Goal: Transaction & Acquisition: Download file/media

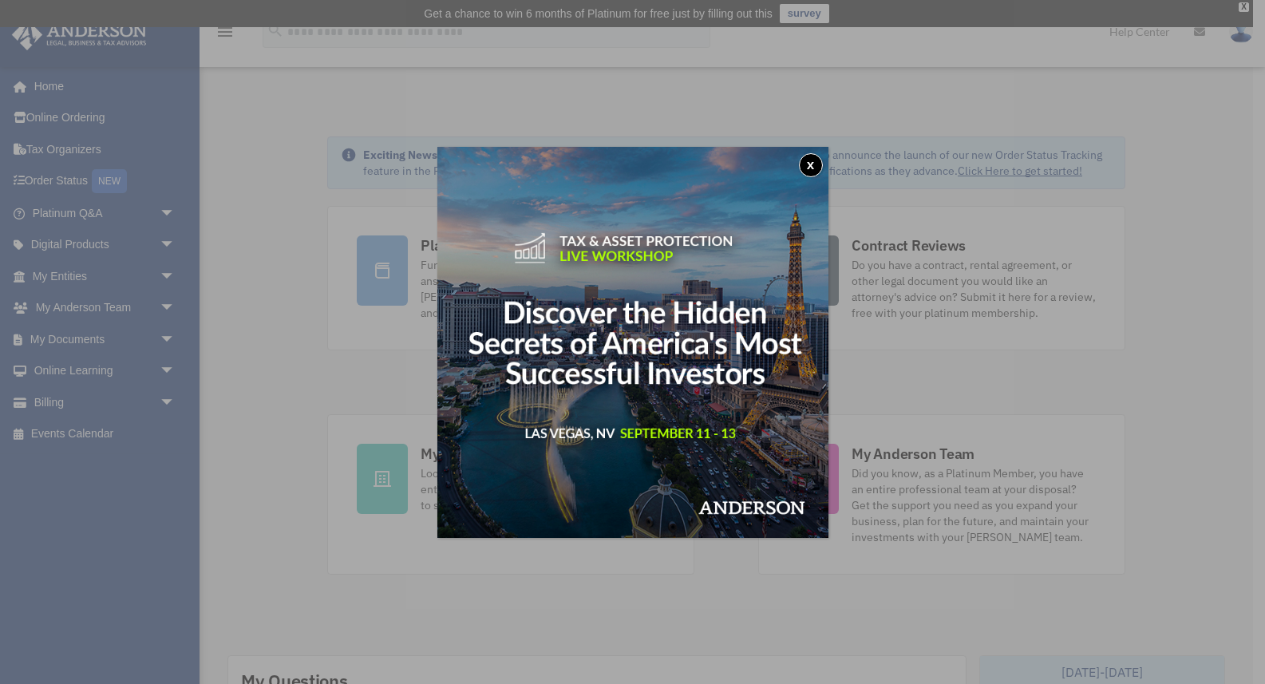
click at [822, 163] on button "x" at bounding box center [811, 165] width 24 height 24
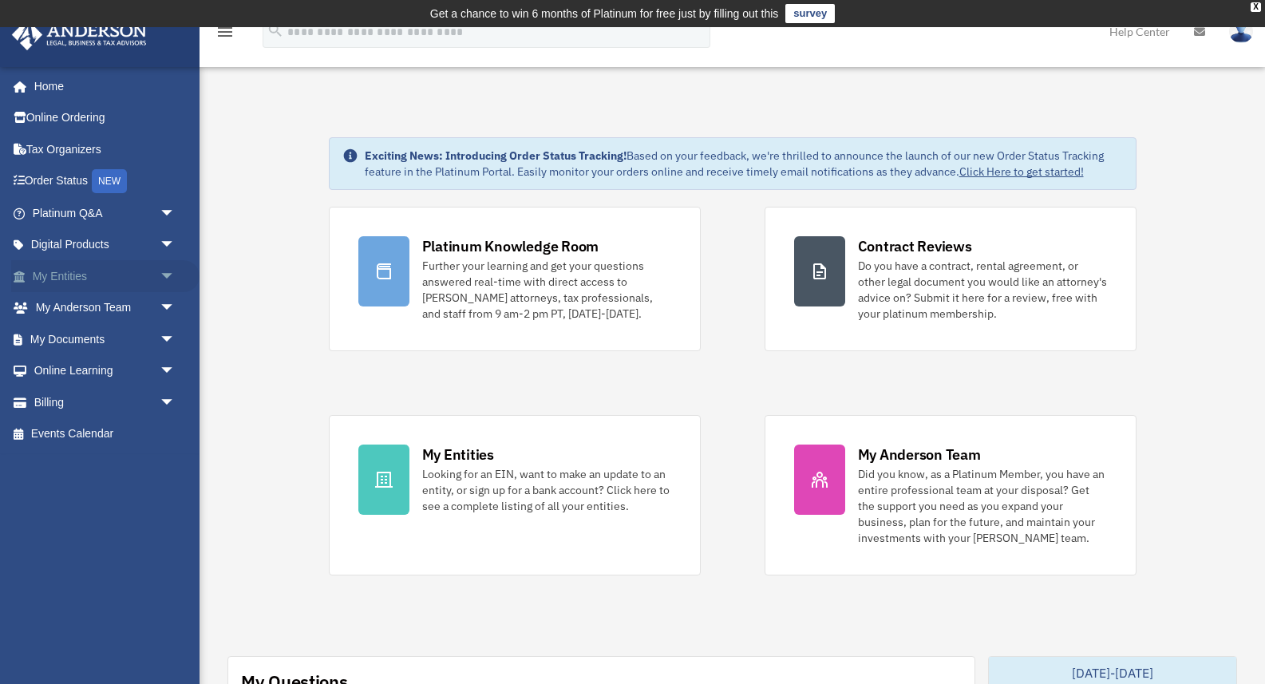
click at [145, 271] on link "My Entities arrow_drop_down" at bounding box center [105, 276] width 188 height 32
click at [160, 334] on span "arrow_drop_down" at bounding box center [176, 339] width 32 height 33
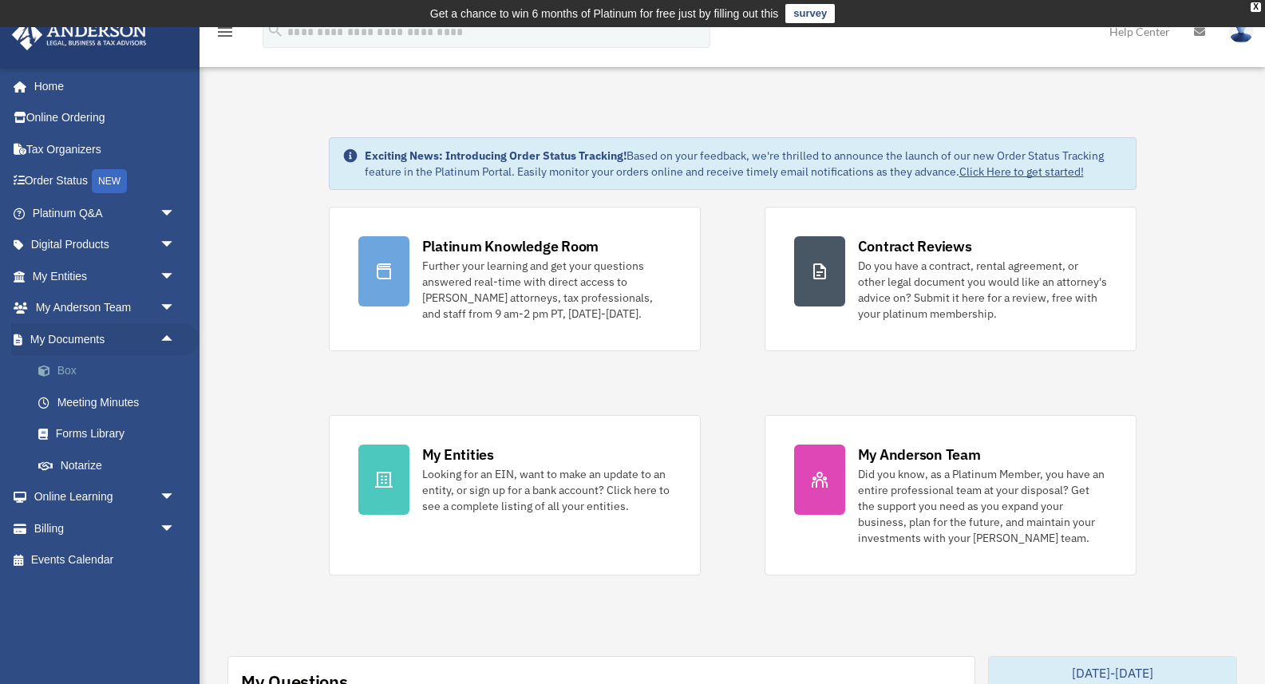
click at [93, 371] on link "Box" at bounding box center [110, 371] width 177 height 32
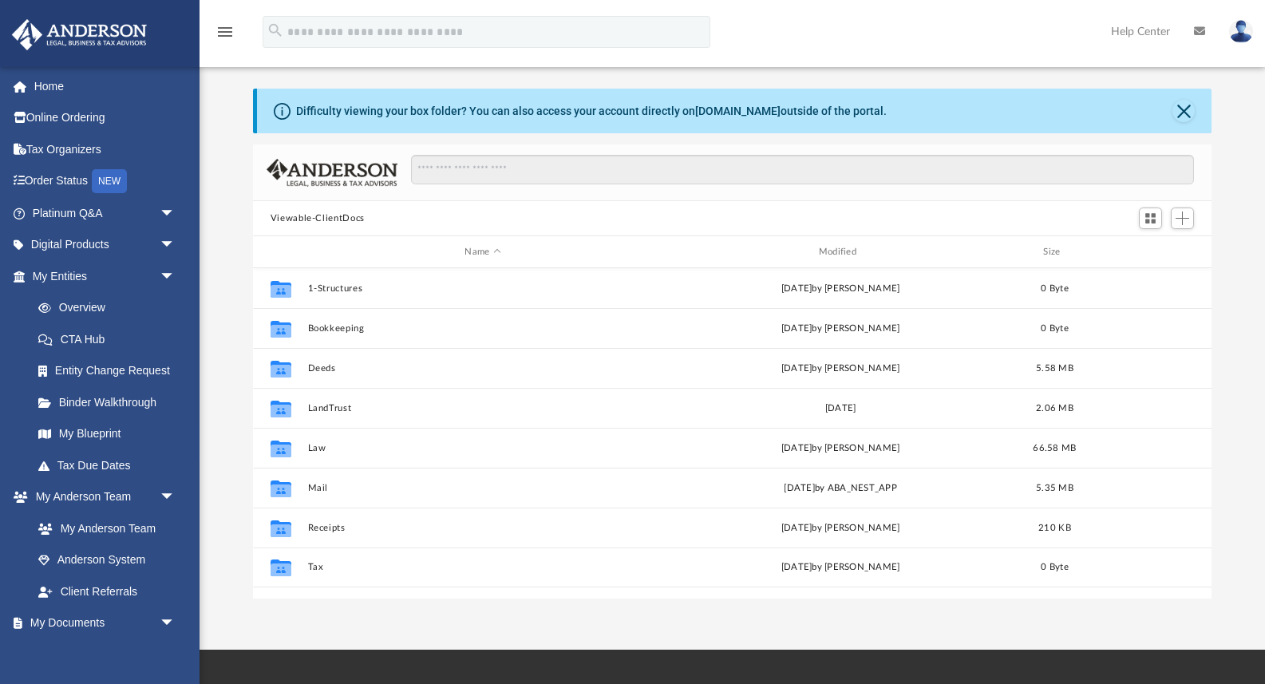
scroll to position [45, 0]
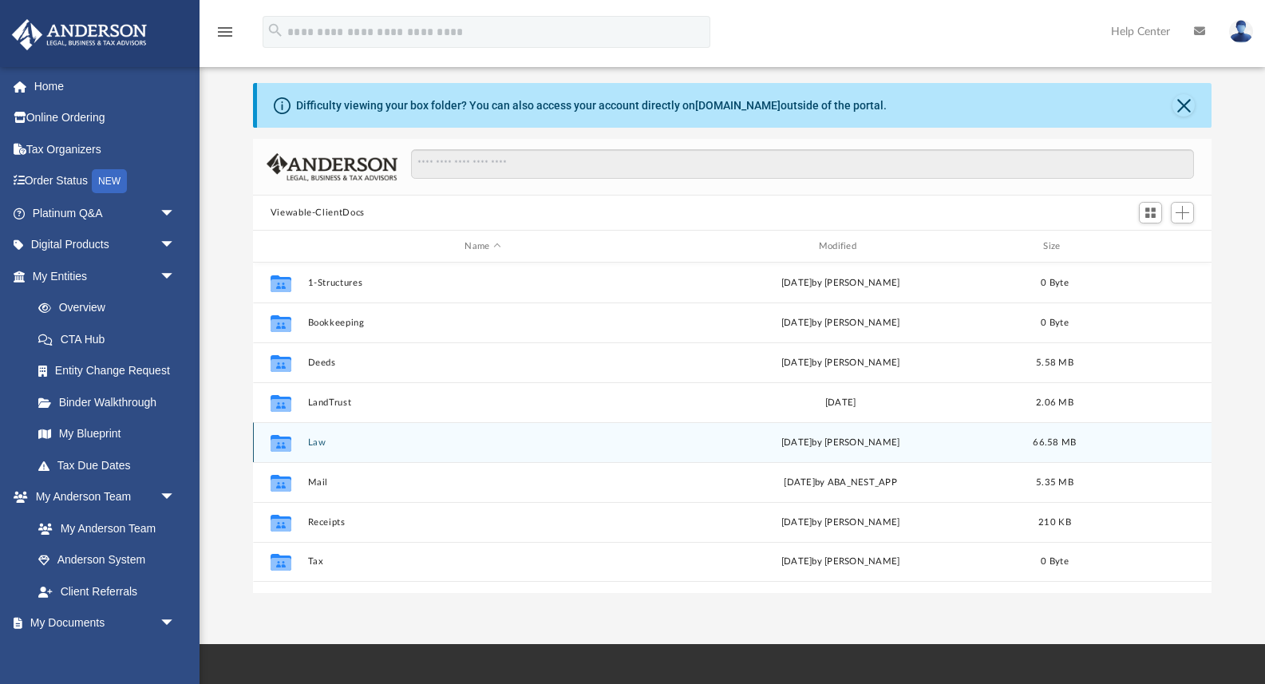
click at [314, 439] on button "Law" at bounding box center [482, 442] width 350 height 10
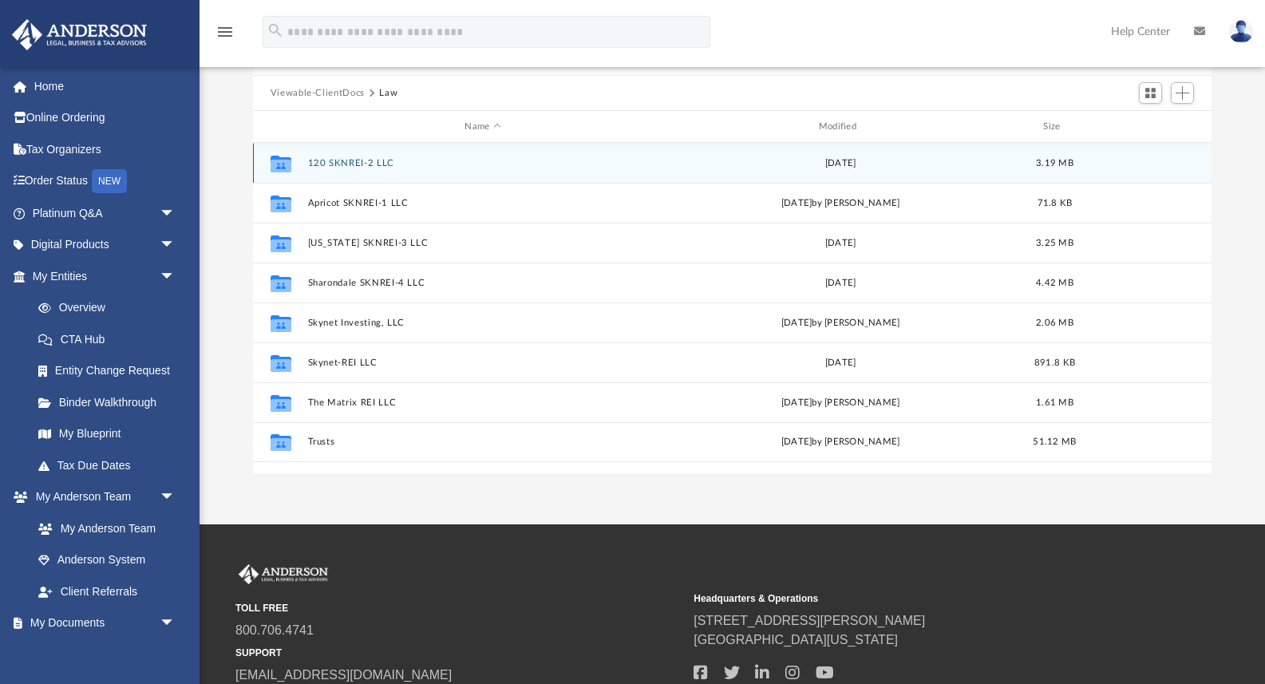
scroll to position [162, 0]
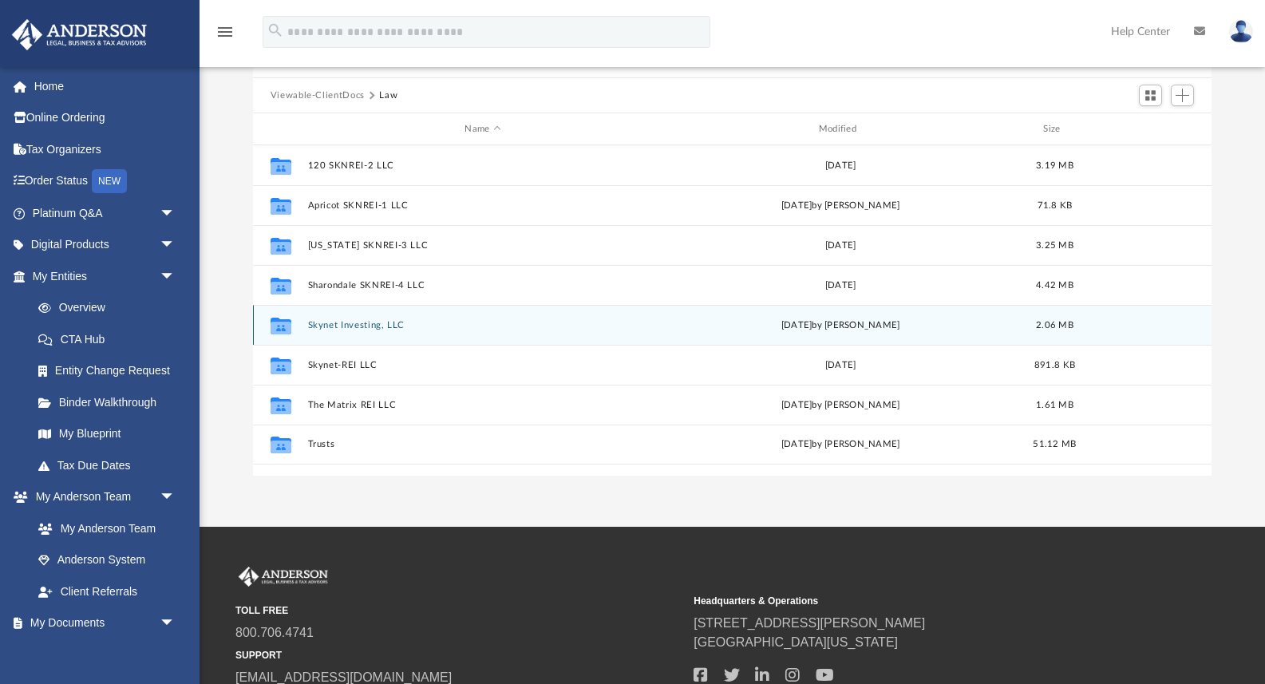
click at [371, 329] on button "Skynet Investing, LLC" at bounding box center [482, 325] width 350 height 10
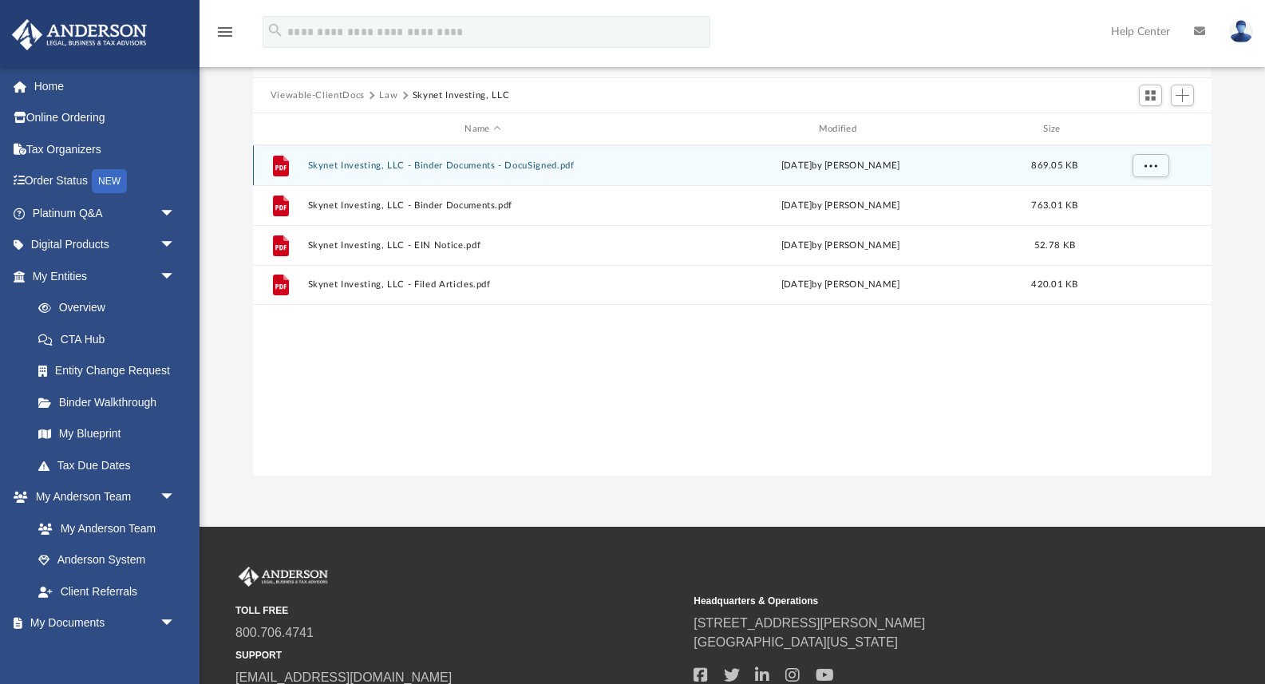
click at [473, 163] on button "Skynet Investing, LLC - Binder Documents - DocuSigned.pdf" at bounding box center [482, 165] width 350 height 10
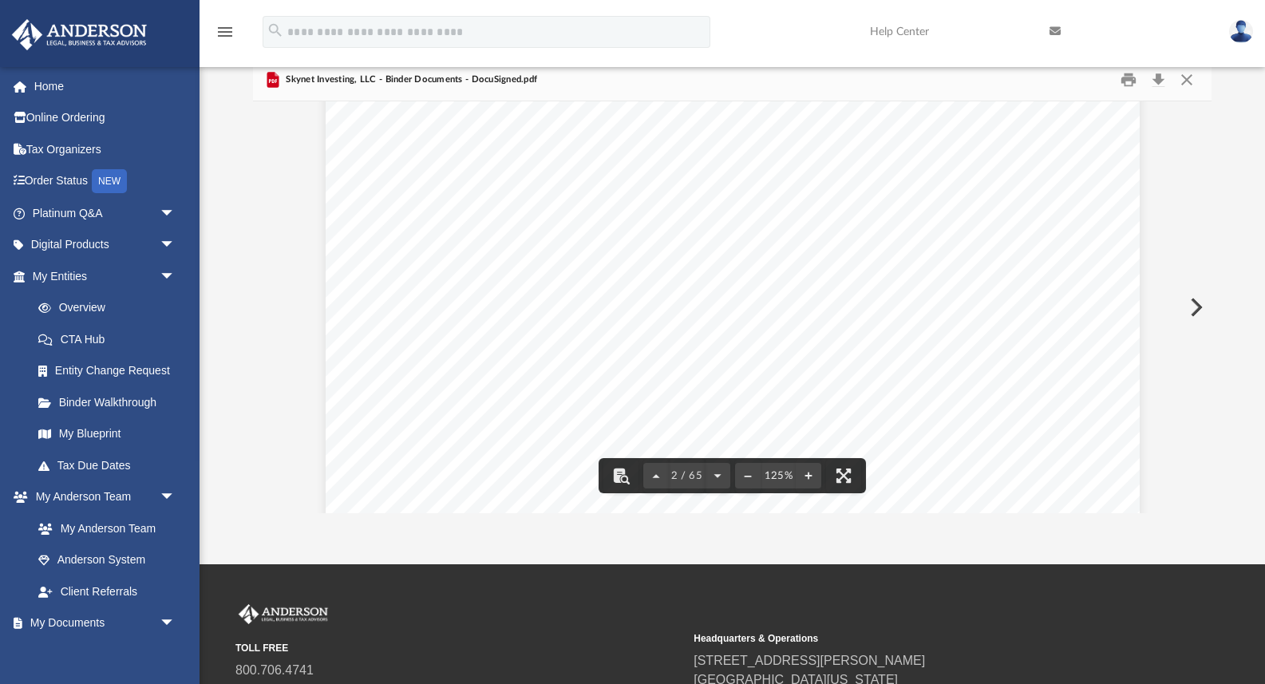
scroll to position [1172, 1]
click at [1242, 32] on img at bounding box center [1241, 31] width 24 height 23
click at [913, 267] on div "Overview of Skynet Investing, LLC Entity Formation Information State of Organiz…" at bounding box center [732, 545] width 814 height 1053
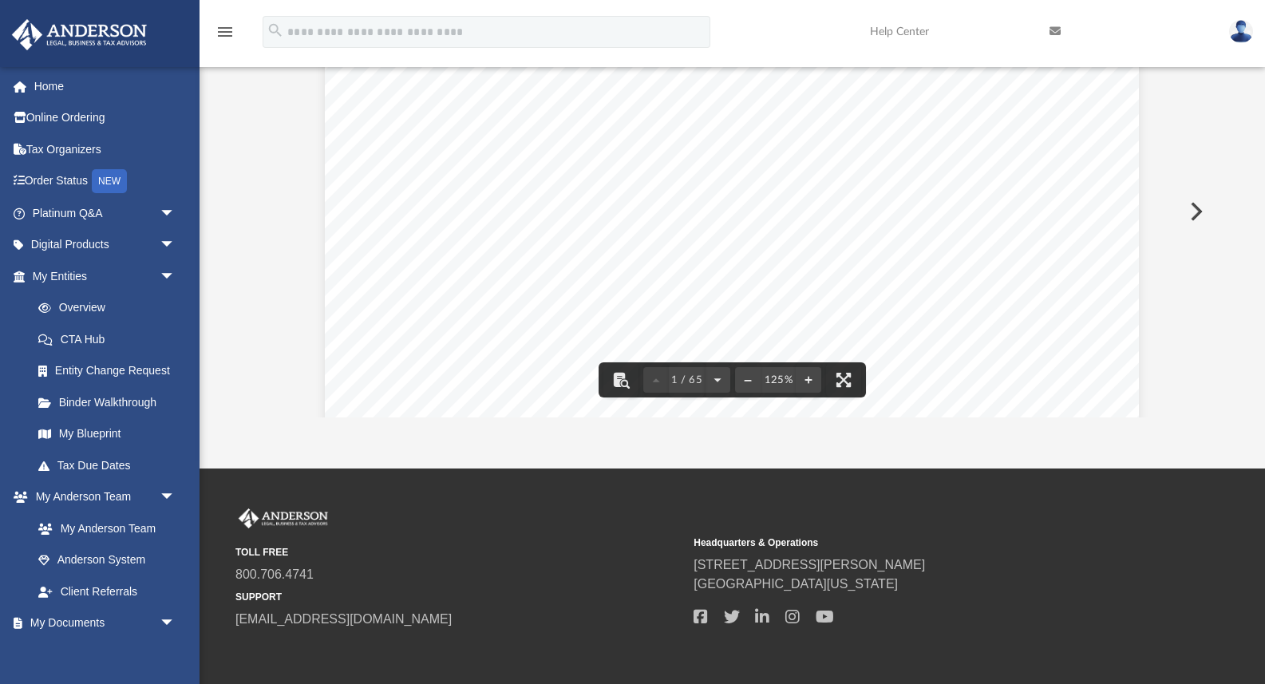
scroll to position [0, 0]
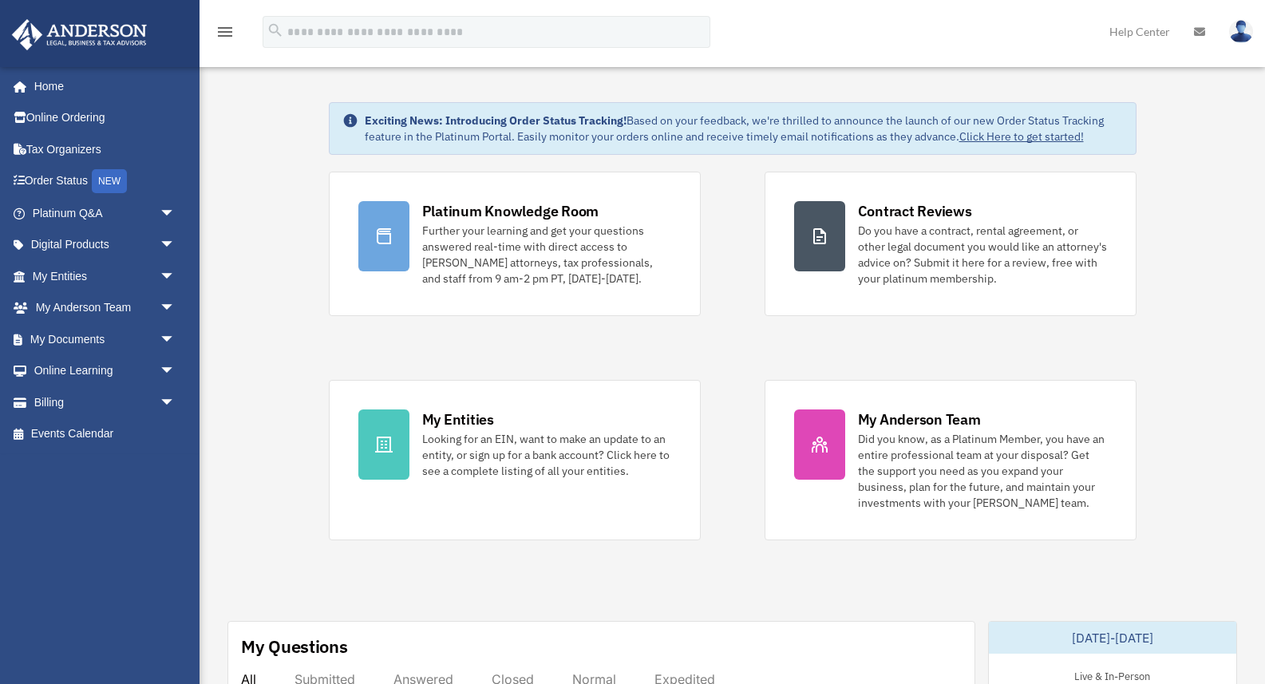
scroll to position [39, 0]
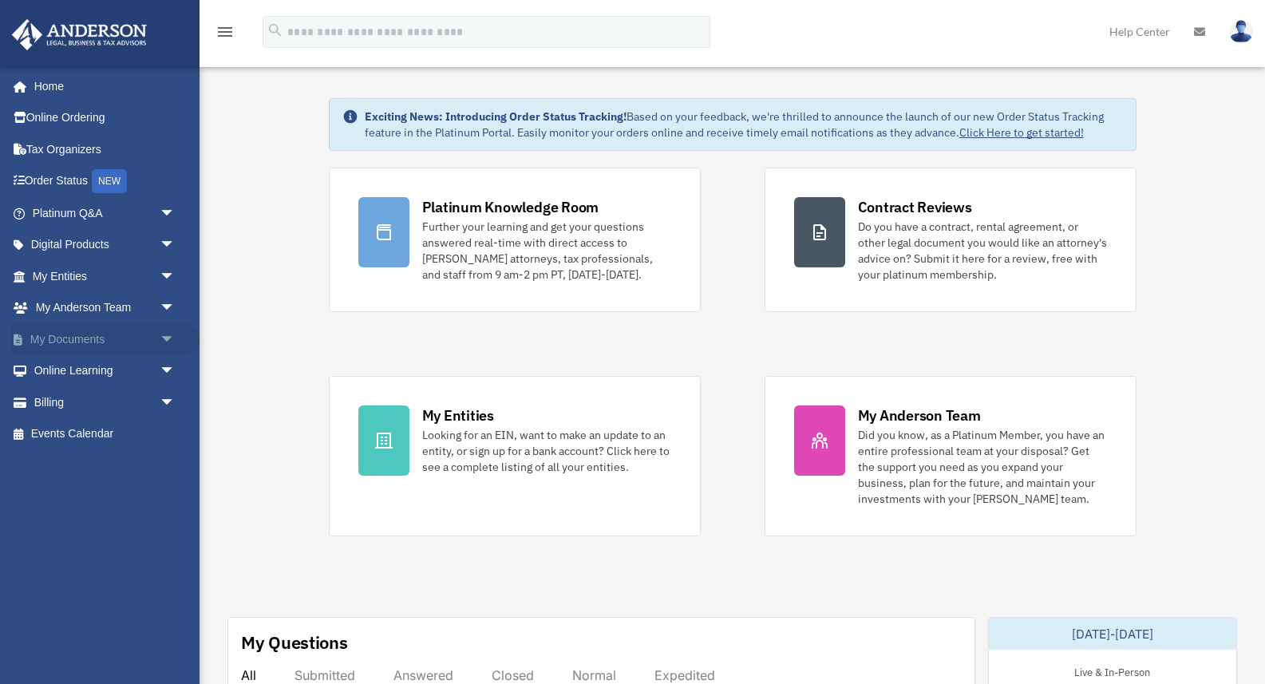
click at [100, 339] on link "My Documents arrow_drop_down" at bounding box center [105, 339] width 188 height 32
click at [87, 273] on link "My Entities arrow_drop_down" at bounding box center [105, 276] width 188 height 32
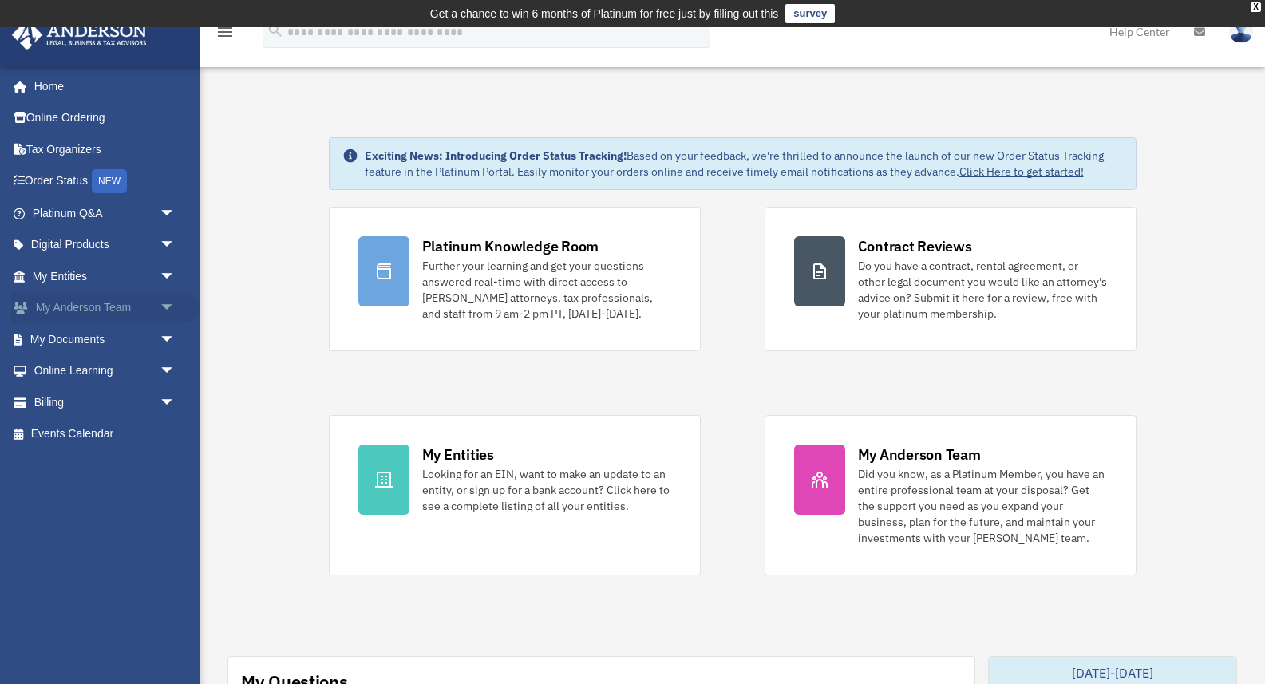
scroll to position [3, 0]
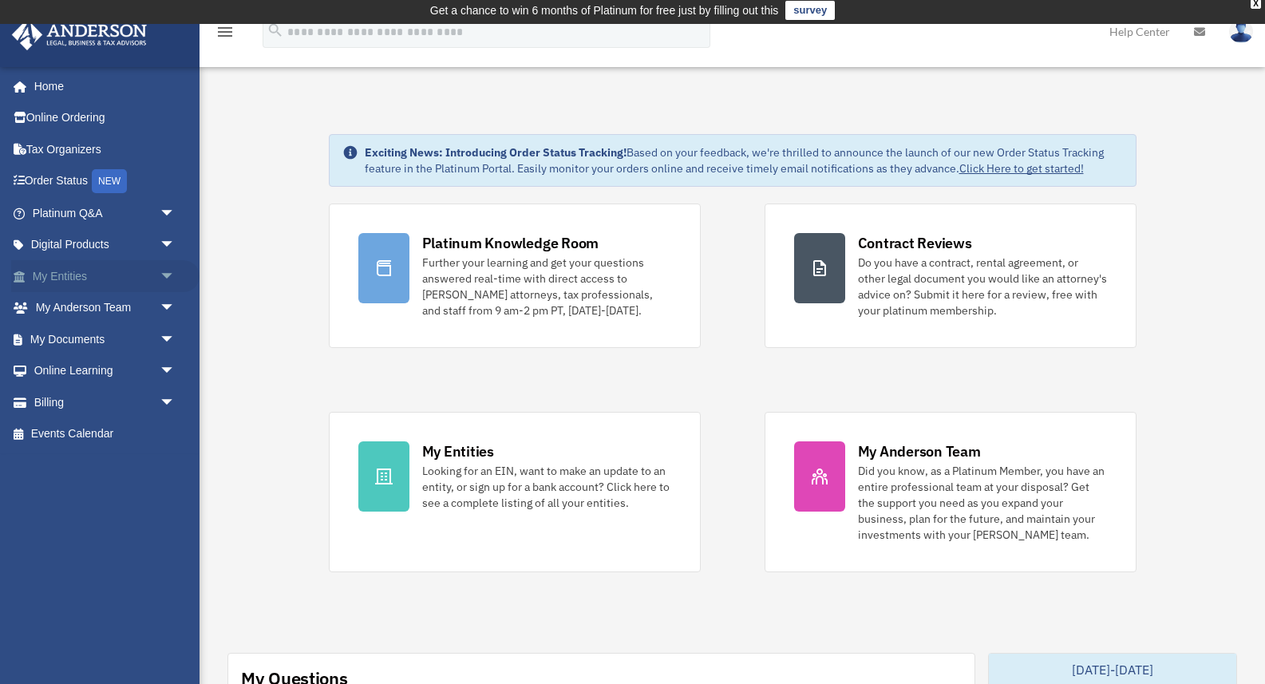
click at [160, 275] on span "arrow_drop_down" at bounding box center [176, 276] width 32 height 33
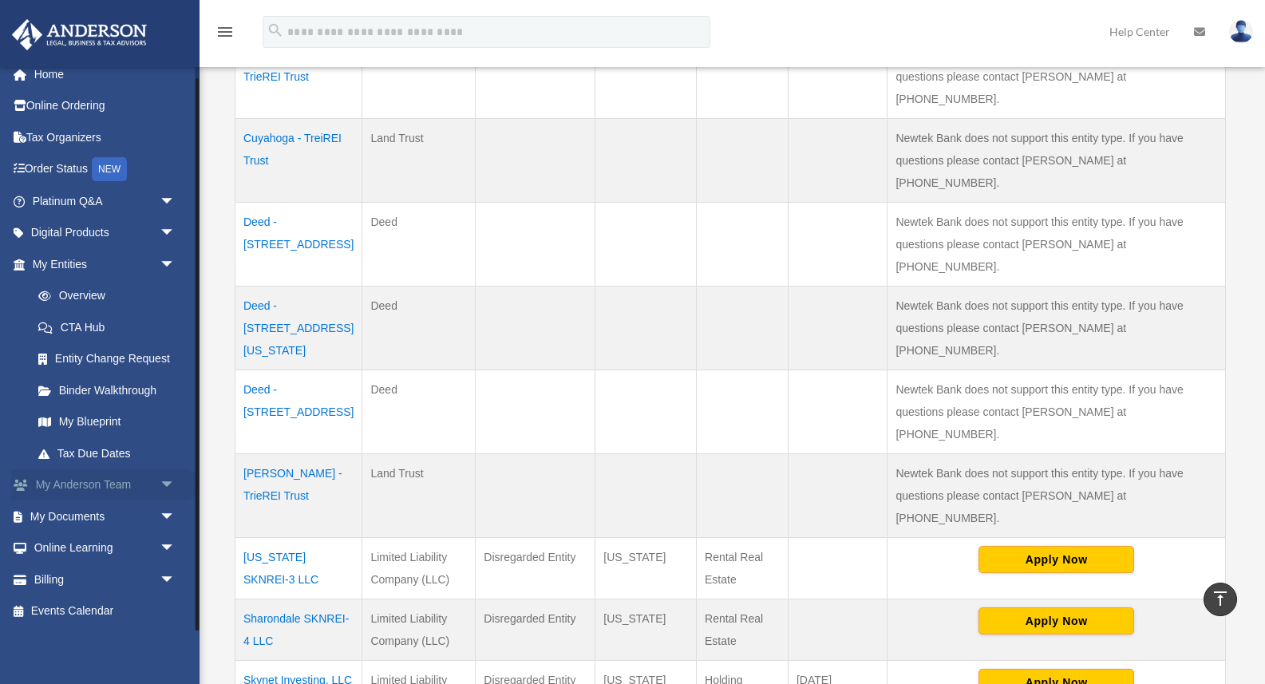
scroll to position [527, 0]
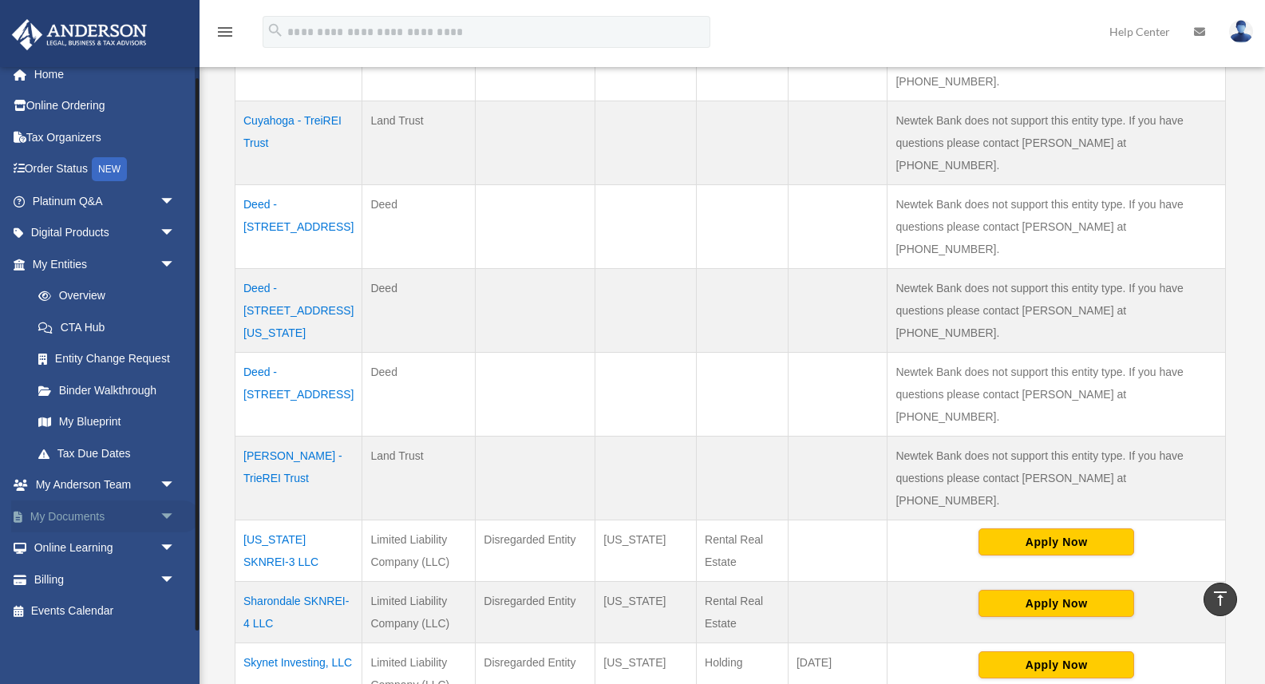
click at [149, 516] on link "My Documents arrow_drop_down" at bounding box center [105, 516] width 188 height 32
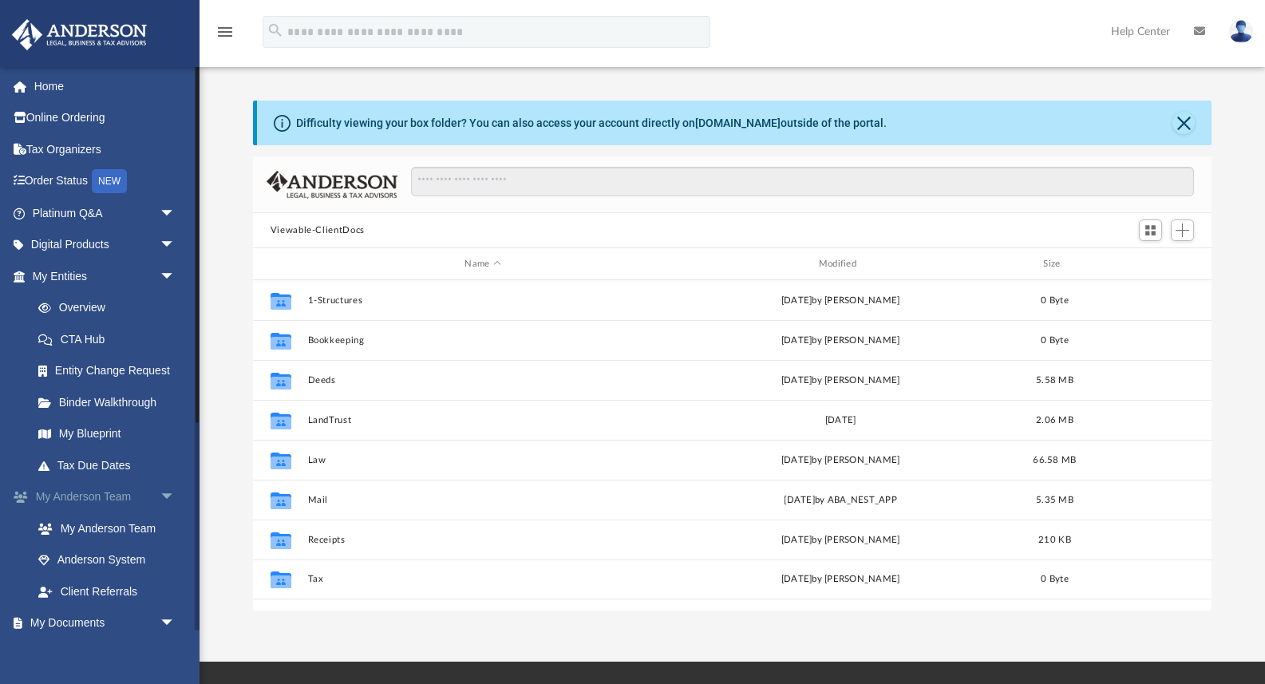
scroll to position [363, 958]
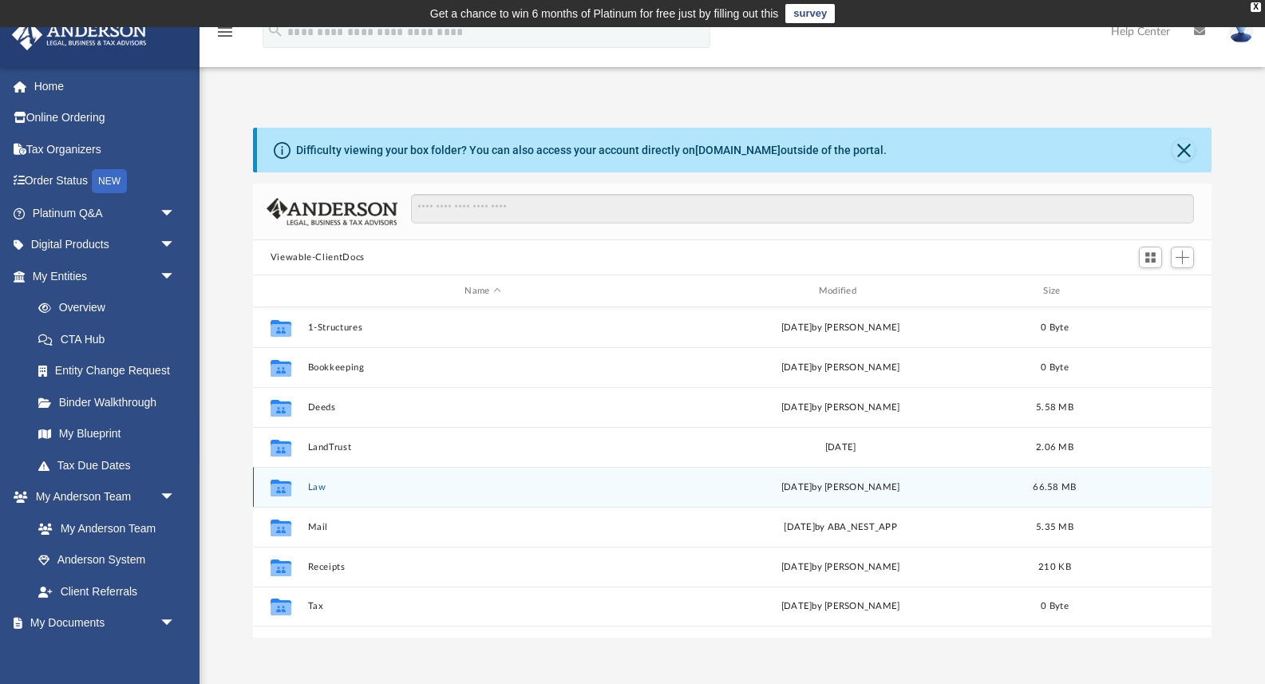
click at [313, 490] on button "Law" at bounding box center [482, 487] width 350 height 10
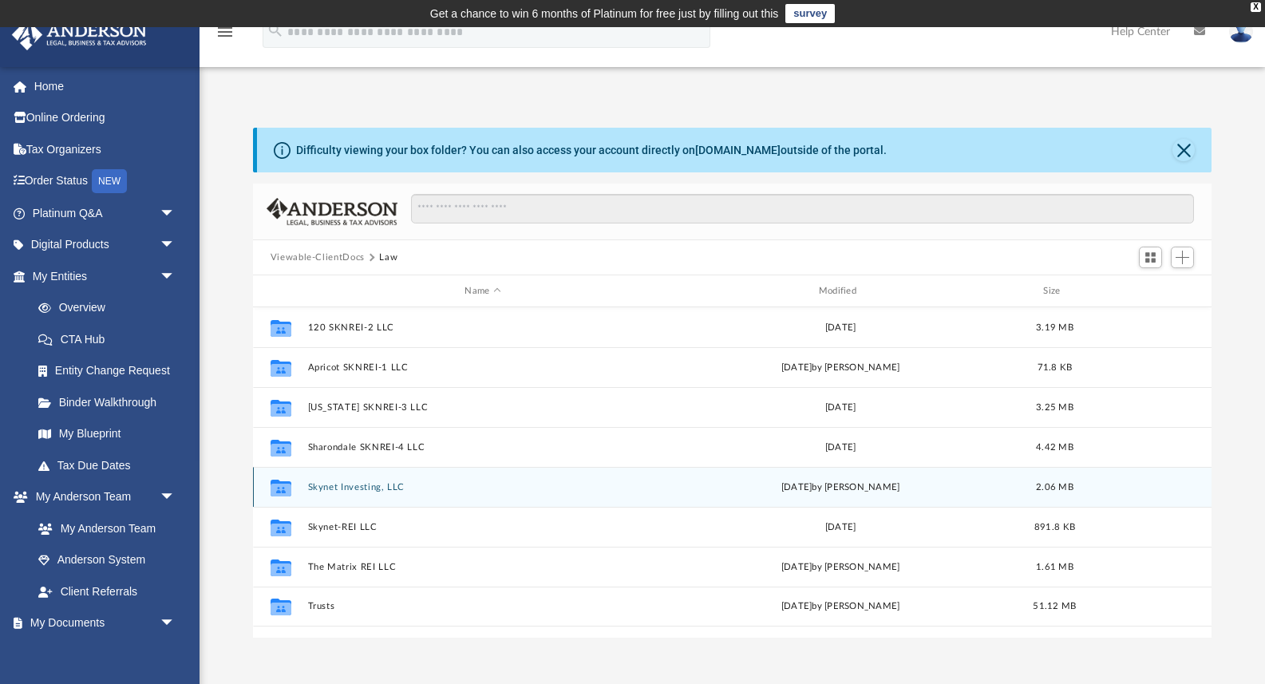
click at [313, 490] on button "Skynet Investing, LLC" at bounding box center [482, 487] width 350 height 10
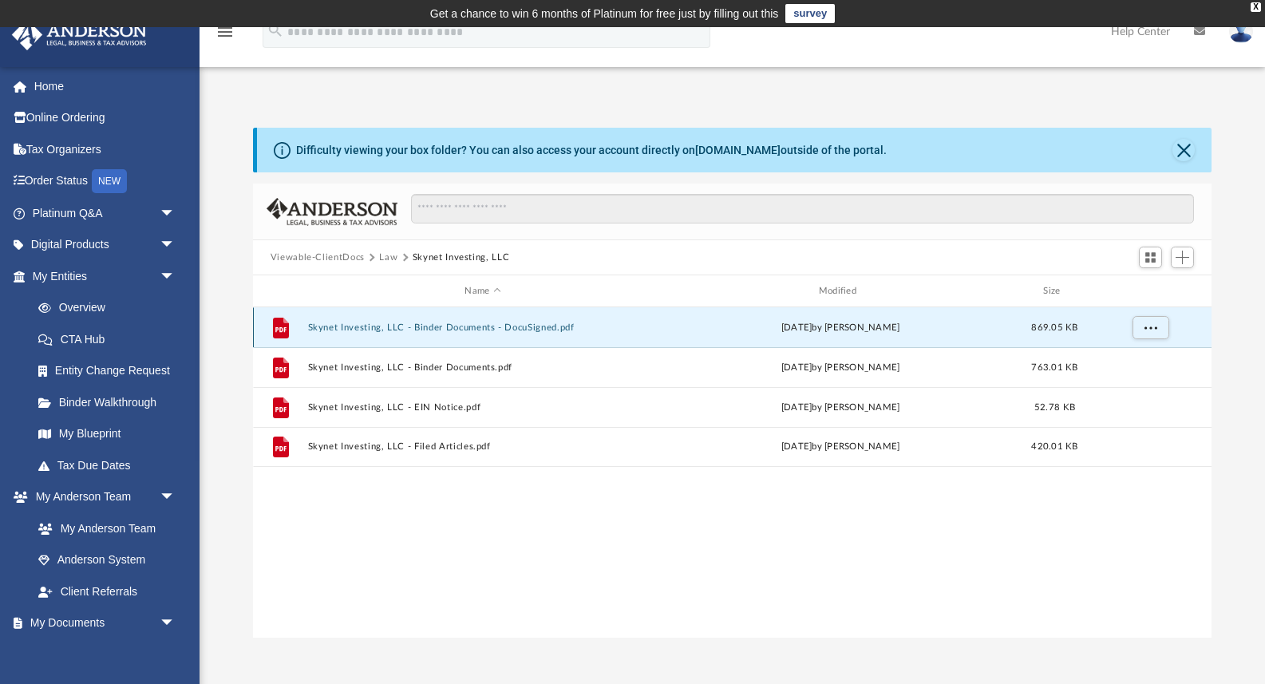
click at [480, 325] on button "Skynet Investing, LLC - Binder Documents - DocuSigned.pdf" at bounding box center [482, 327] width 350 height 10
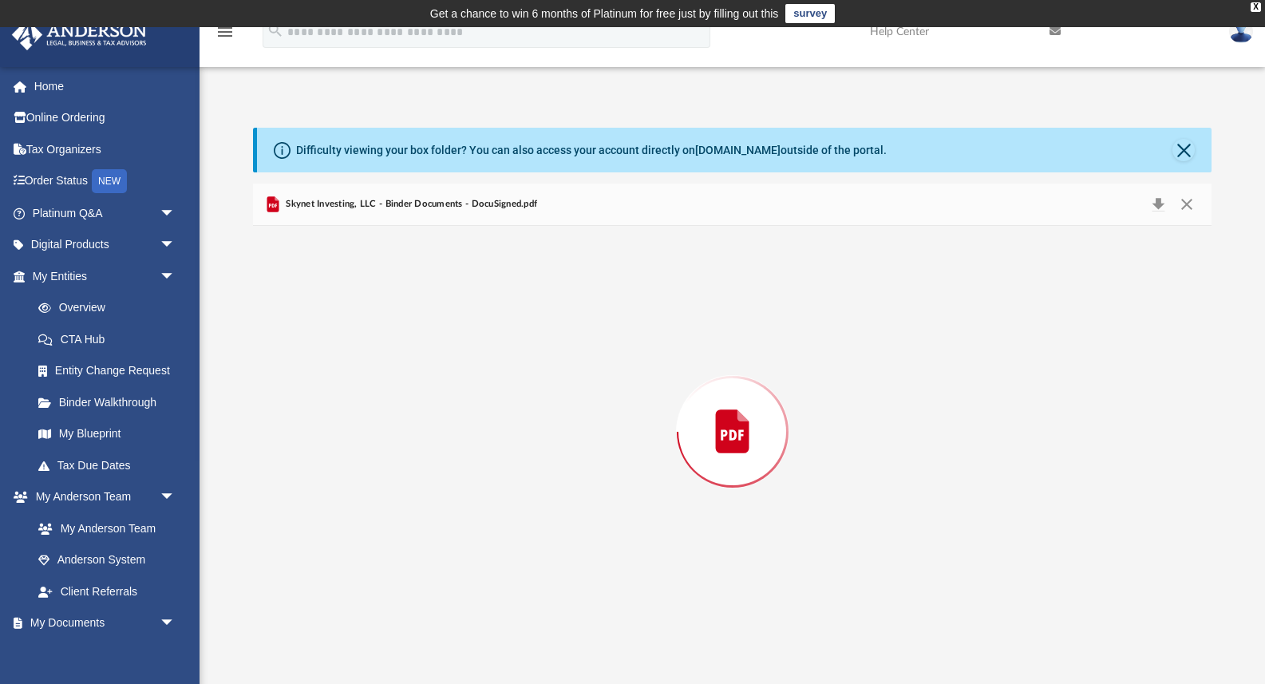
scroll to position [1, 0]
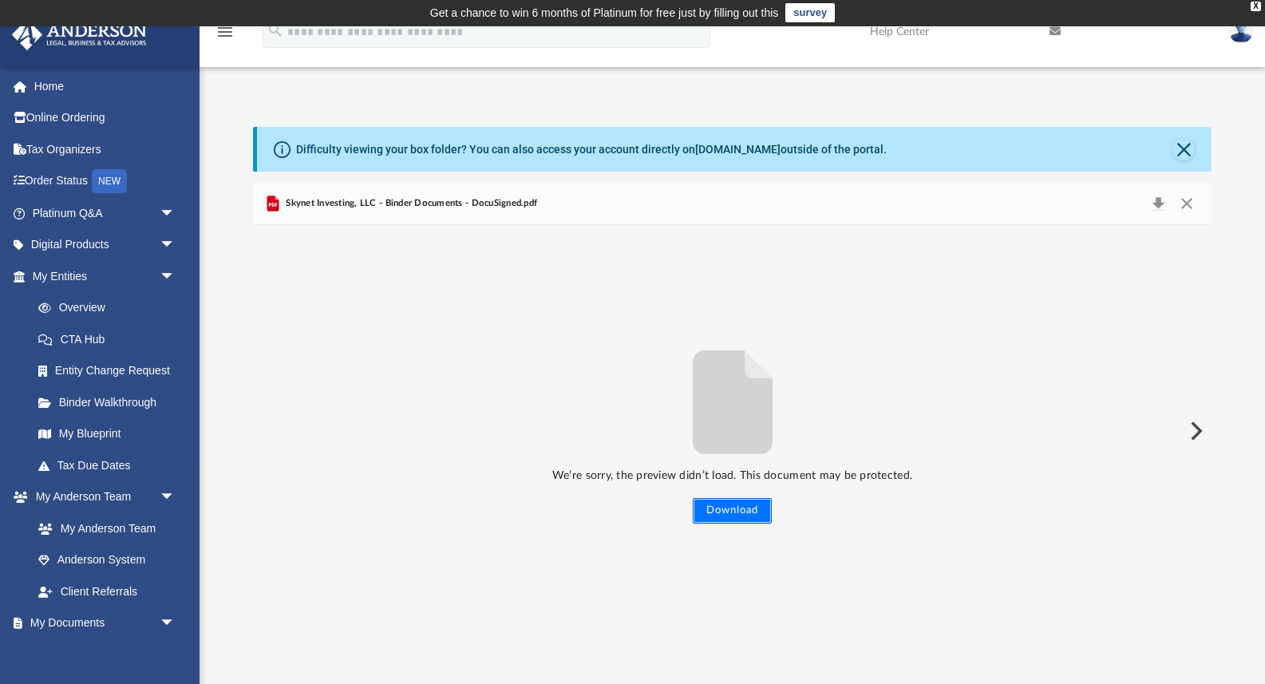
click at [725, 504] on button "Download" at bounding box center [732, 511] width 79 height 26
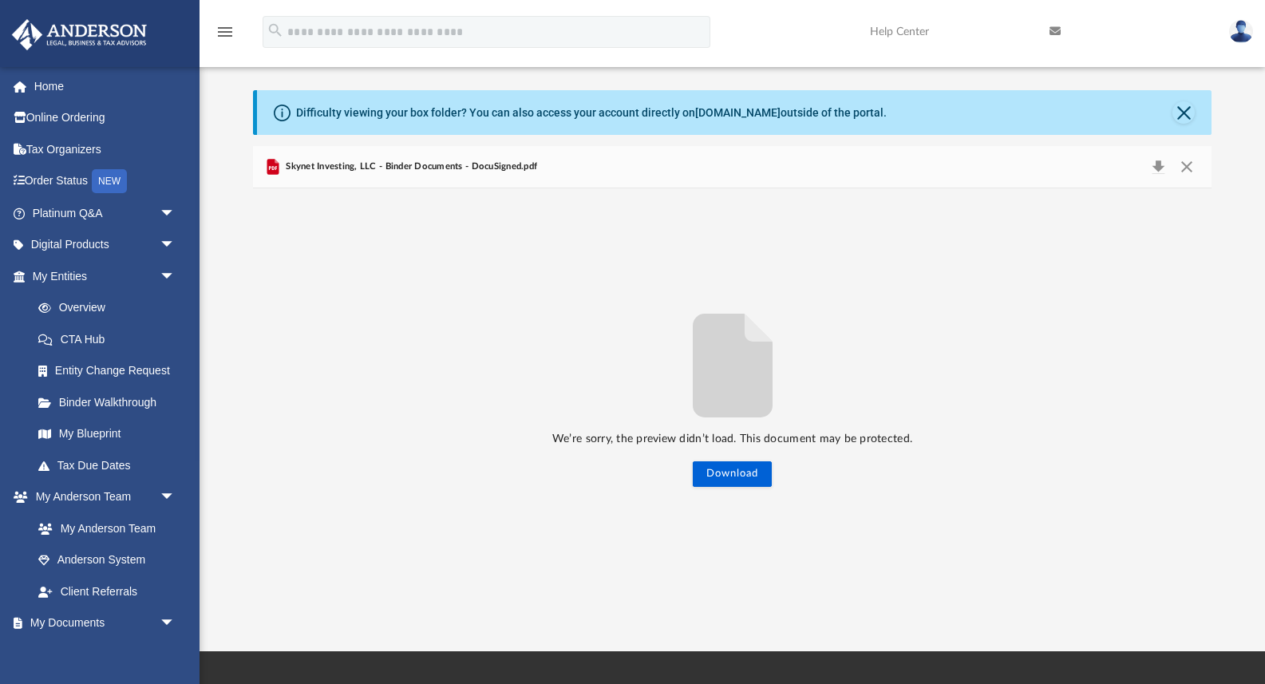
scroll to position [36, 0]
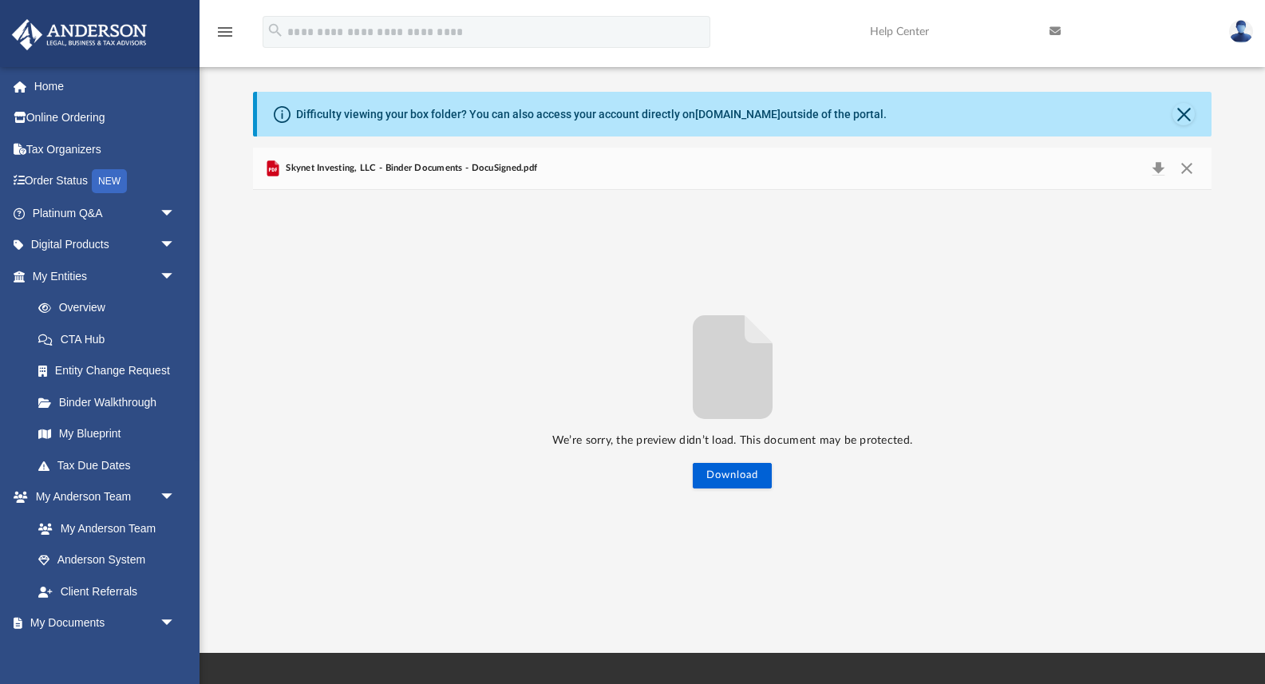
click at [1247, 28] on img at bounding box center [1241, 31] width 24 height 23
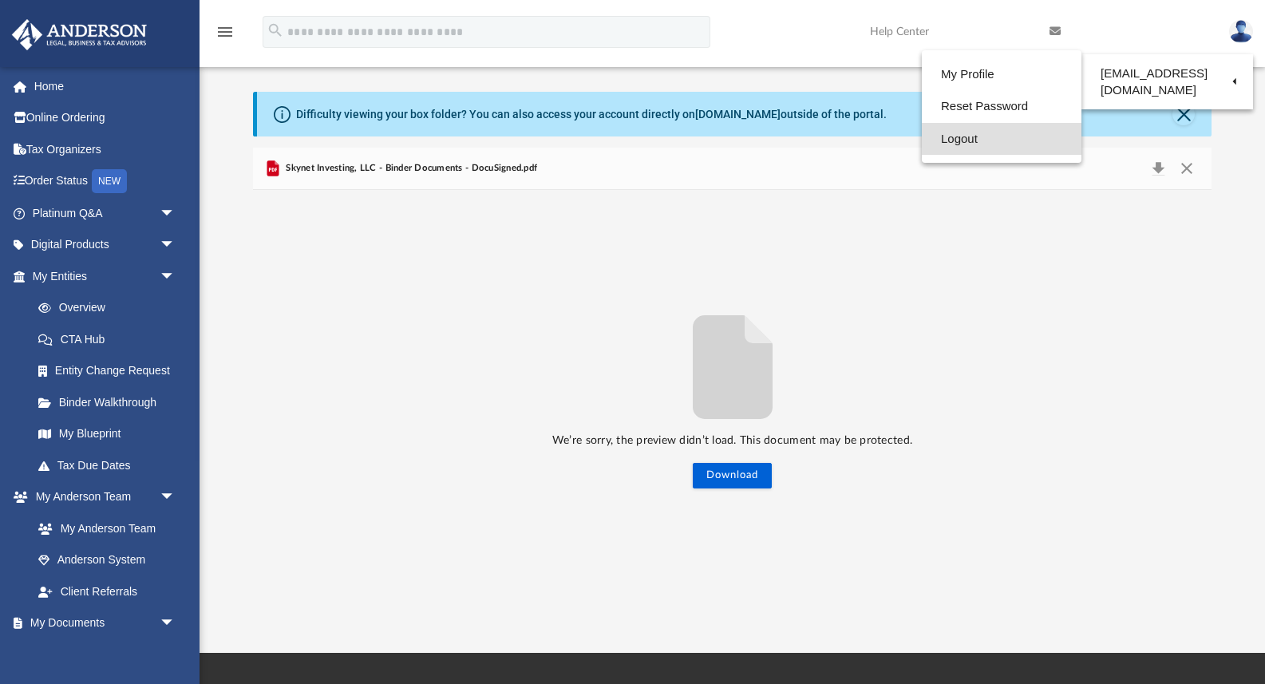
click at [964, 138] on link "Logout" at bounding box center [1002, 139] width 160 height 33
